Goal: Browse casually: Explore the website without a specific task or goal

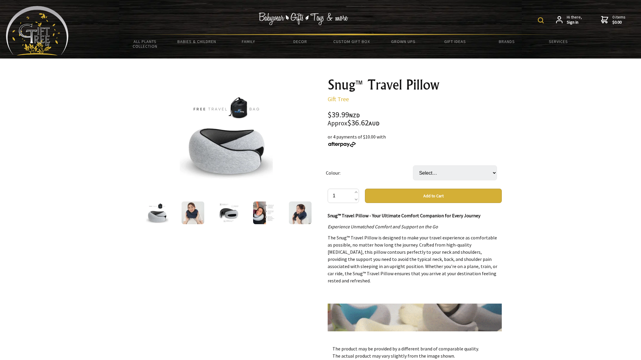
click at [199, 218] on img at bounding box center [193, 212] width 23 height 23
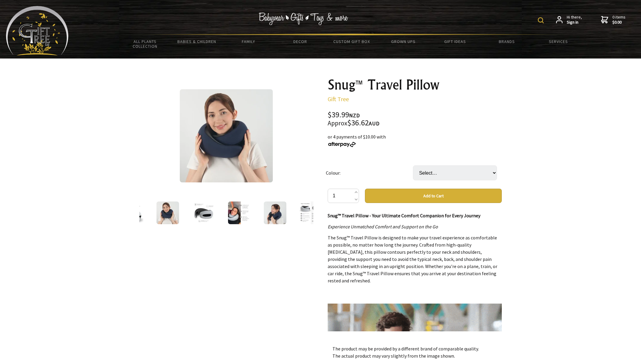
click at [207, 214] on img at bounding box center [203, 212] width 23 height 23
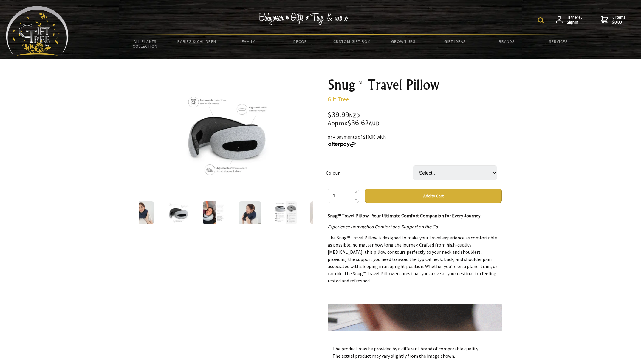
click at [219, 215] on img at bounding box center [214, 212] width 23 height 23
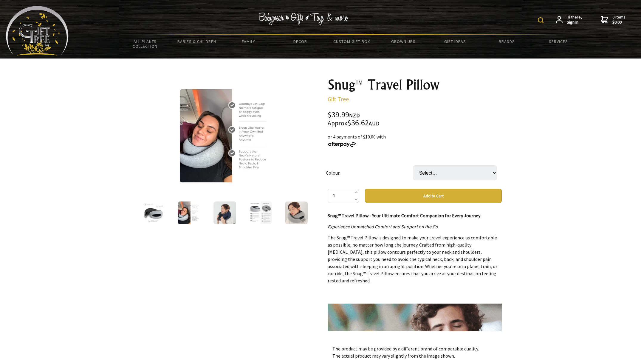
click at [219, 215] on img at bounding box center [225, 212] width 23 height 23
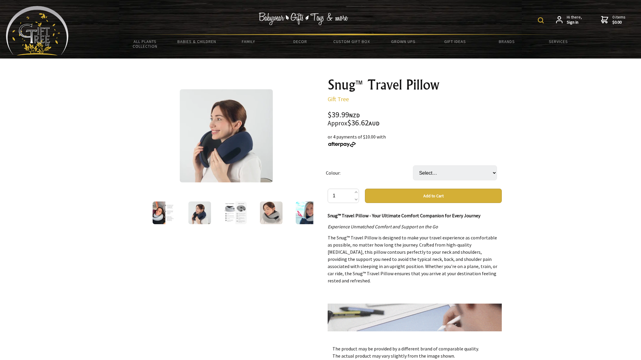
click at [272, 215] on img at bounding box center [271, 212] width 23 height 23
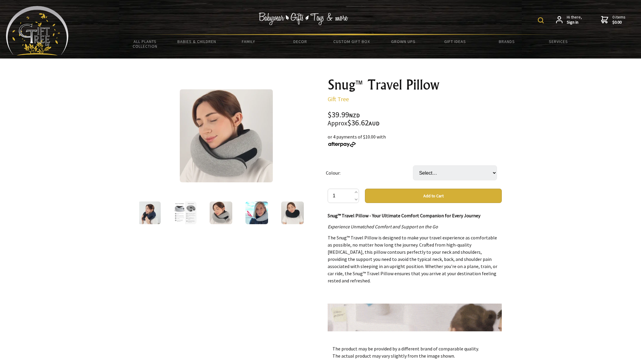
click at [264, 214] on img at bounding box center [256, 212] width 23 height 23
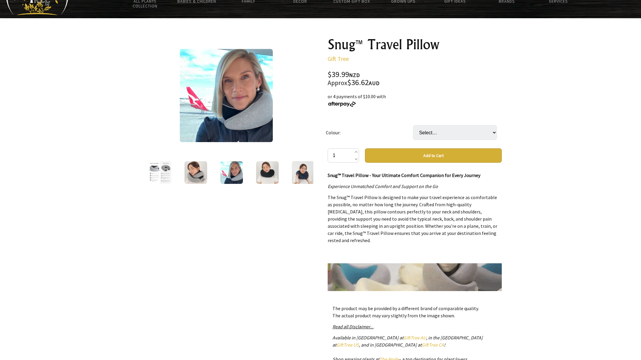
scroll to position [41, 0]
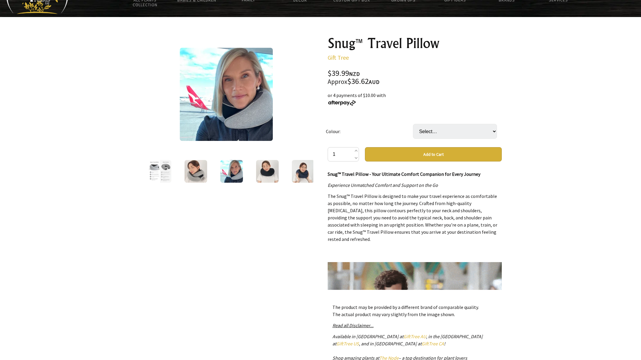
click at [276, 173] on img at bounding box center [267, 171] width 23 height 23
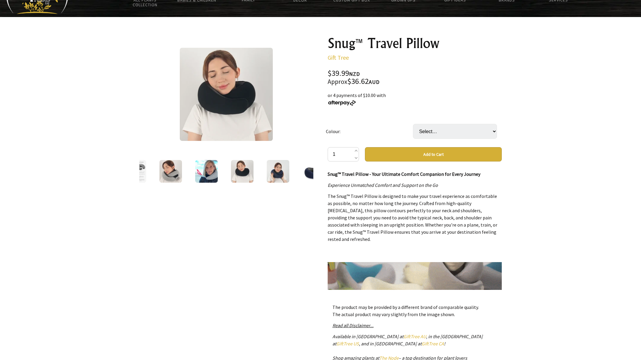
click at [280, 175] on img at bounding box center [278, 171] width 23 height 23
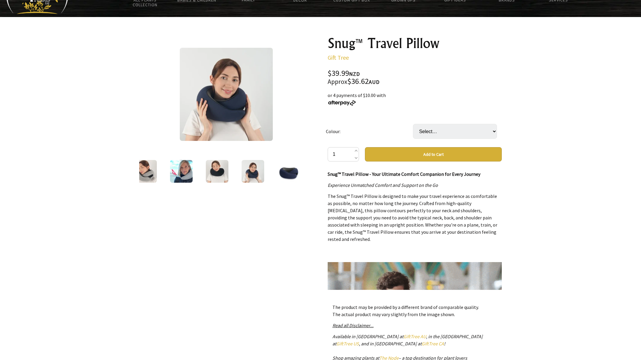
click at [278, 175] on img at bounding box center [288, 171] width 23 height 23
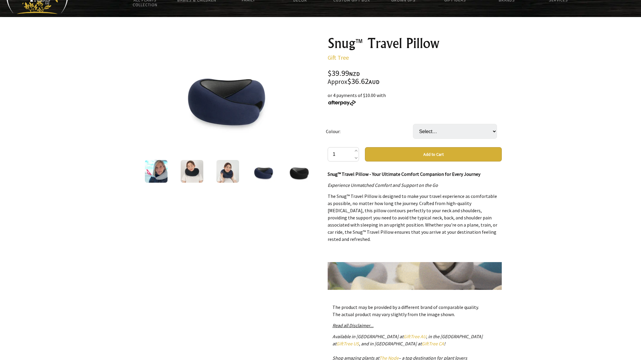
click at [258, 174] on img at bounding box center [263, 171] width 23 height 23
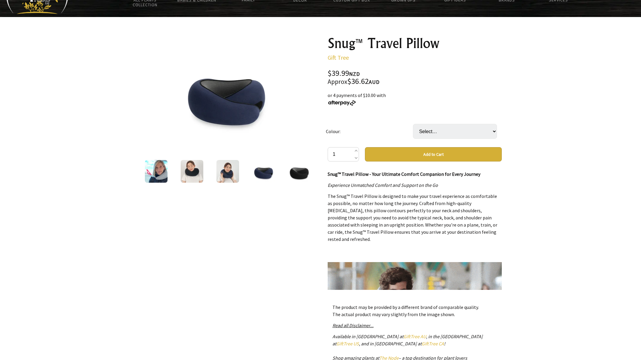
click at [305, 174] on img at bounding box center [299, 171] width 23 height 23
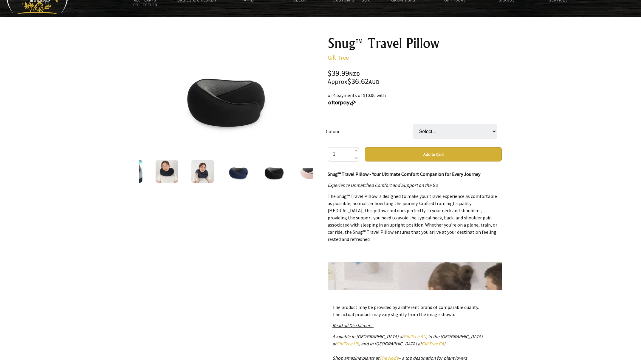
click at [192, 169] on img at bounding box center [202, 171] width 23 height 23
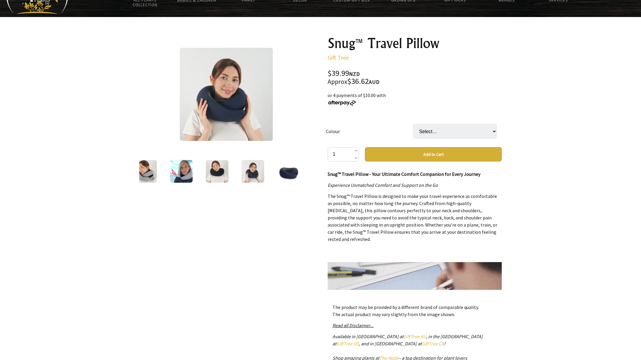
click at [220, 172] on img at bounding box center [217, 171] width 23 height 23
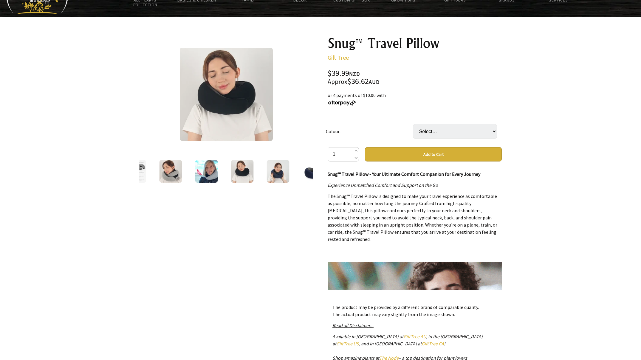
click at [174, 172] on img at bounding box center [171, 171] width 23 height 23
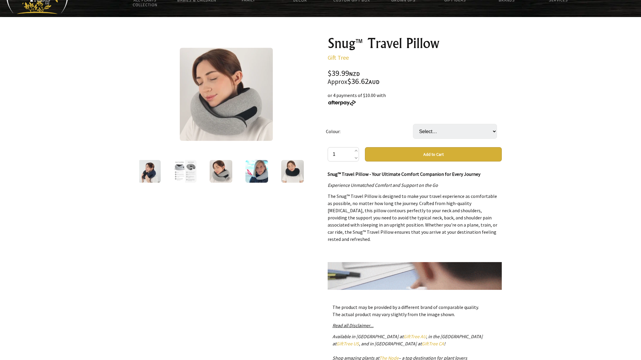
click at [157, 173] on img at bounding box center [149, 171] width 23 height 23
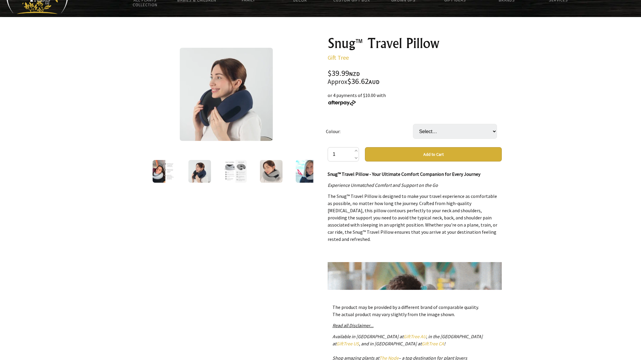
click at [157, 173] on img at bounding box center [164, 171] width 23 height 23
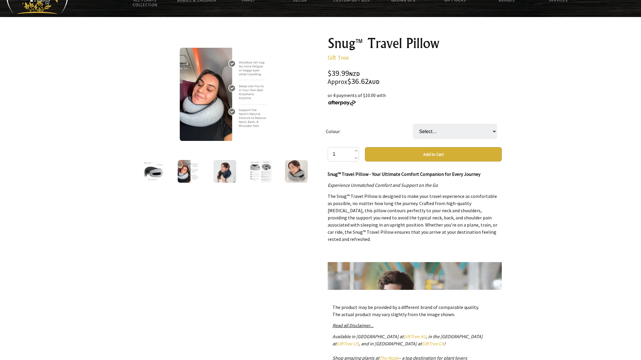
click at [157, 173] on img at bounding box center [153, 171] width 23 height 23
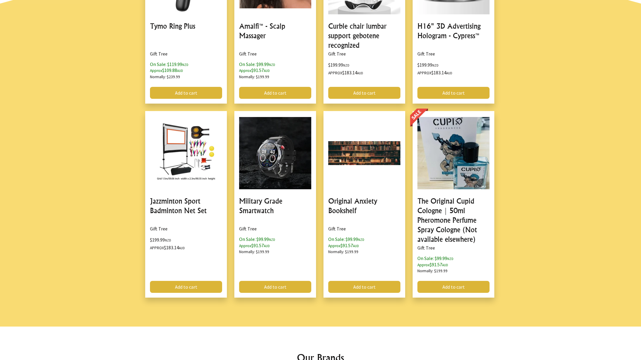
scroll to position [677, 0]
